Goal: Book appointment/travel/reservation

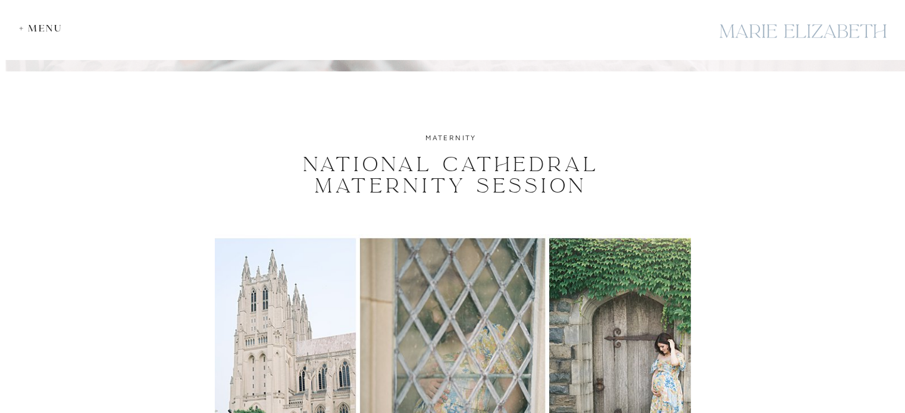
scroll to position [285, 0]
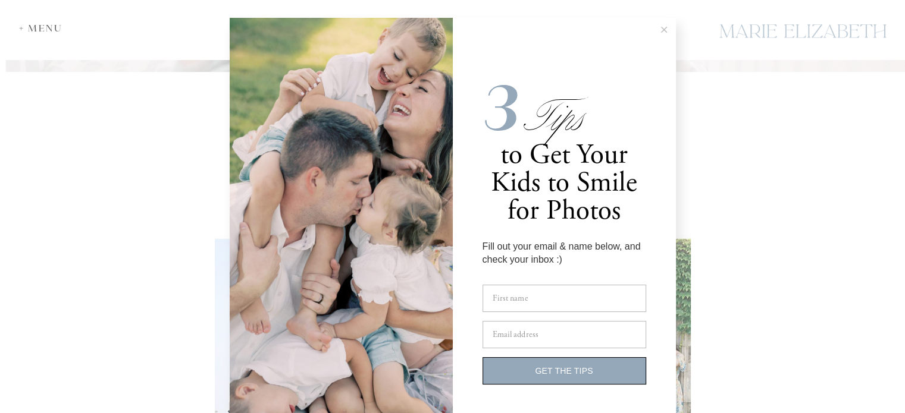
click at [655, 26] on button at bounding box center [664, 30] width 24 height 24
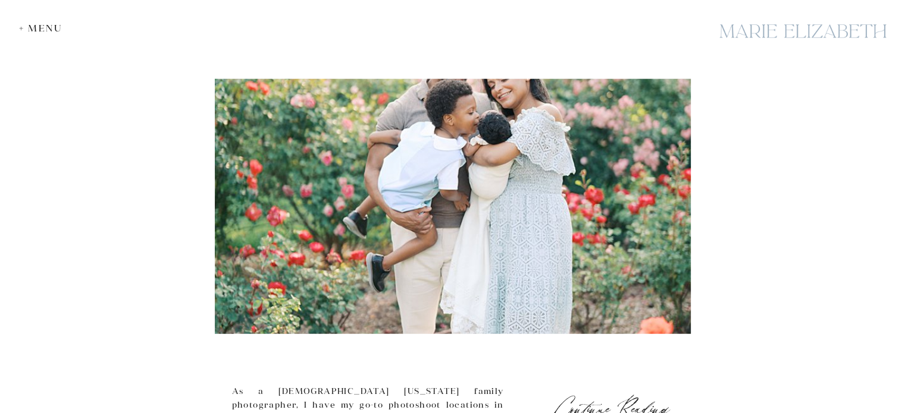
scroll to position [2920, 0]
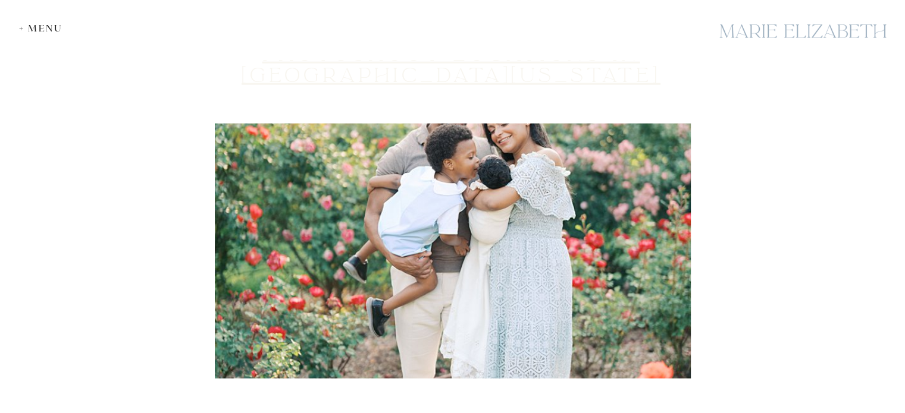
click at [557, 82] on link "Photoshoot Locations in [GEOGRAPHIC_DATA][US_STATE]" at bounding box center [451, 65] width 419 height 46
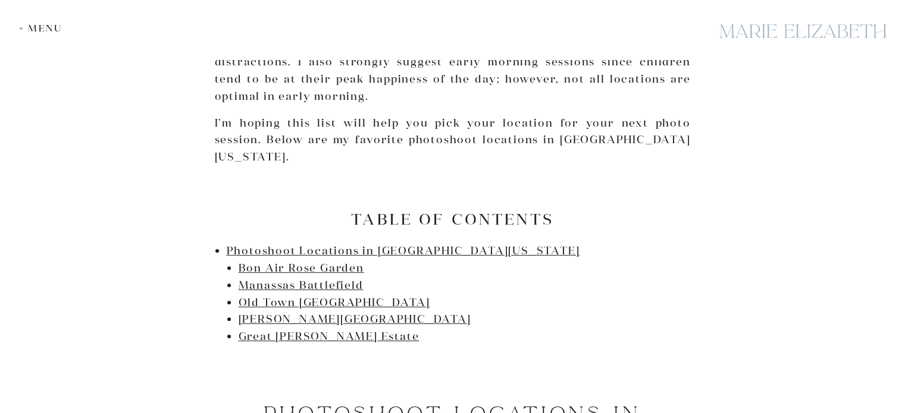
scroll to position [509, 0]
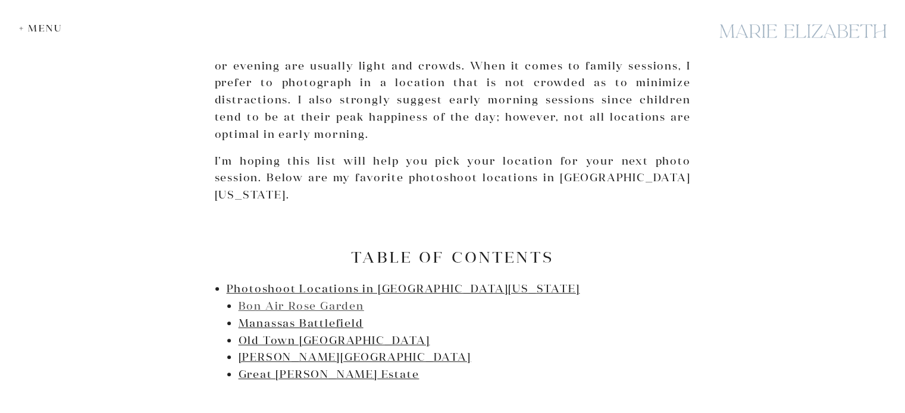
click at [325, 299] on link "Bon Air Rose Garden" at bounding box center [302, 306] width 126 height 14
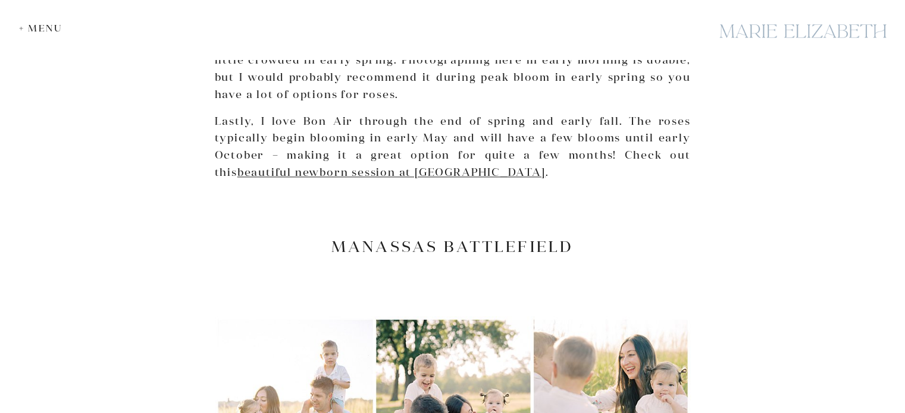
scroll to position [1473, 0]
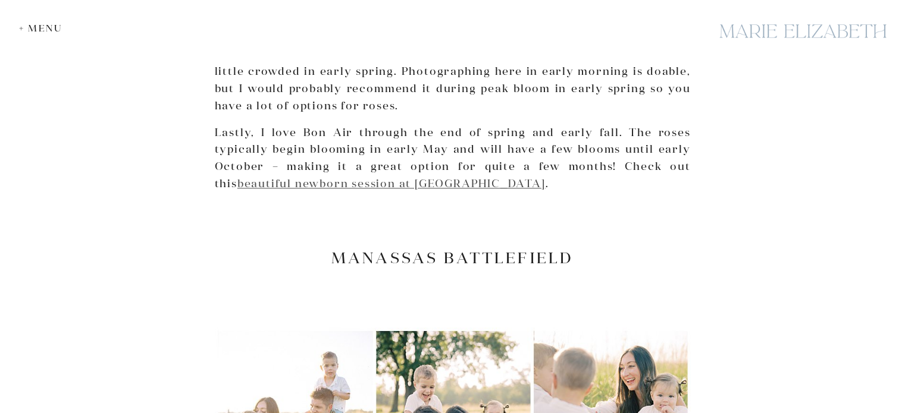
click at [293, 177] on link "beautiful newborn session at Bon Air Rose Garden" at bounding box center [391, 184] width 308 height 14
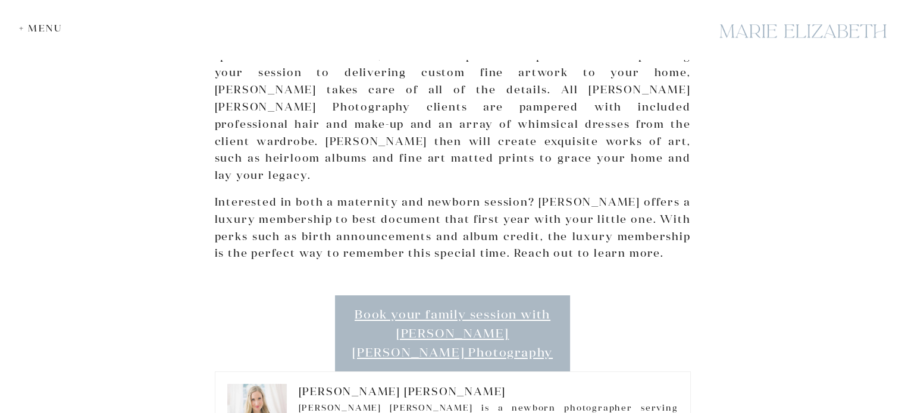
scroll to position [4402, 0]
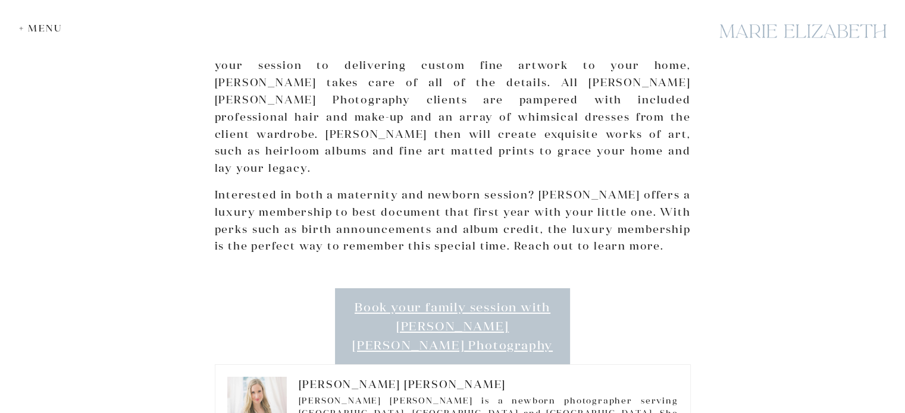
click at [396, 289] on link "Book your family session with Marie Elizabeth Photography" at bounding box center [453, 327] width 236 height 76
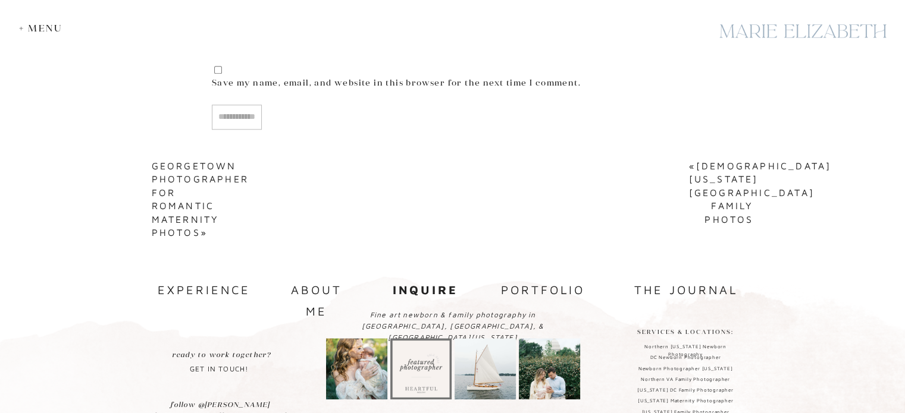
scroll to position [5790, 0]
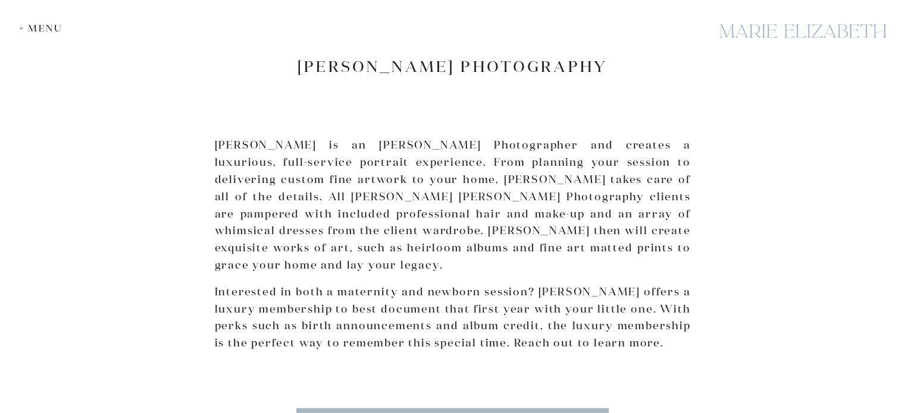
scroll to position [2819, 0]
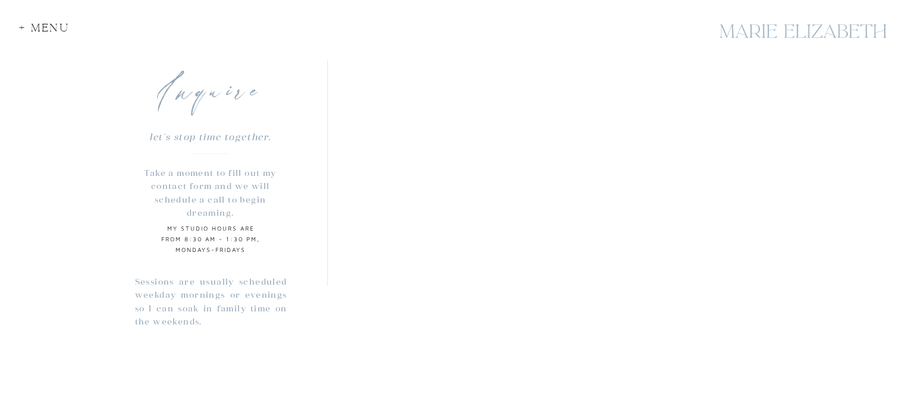
scroll to position [935, 0]
